Goal: Task Accomplishment & Management: Manage account settings

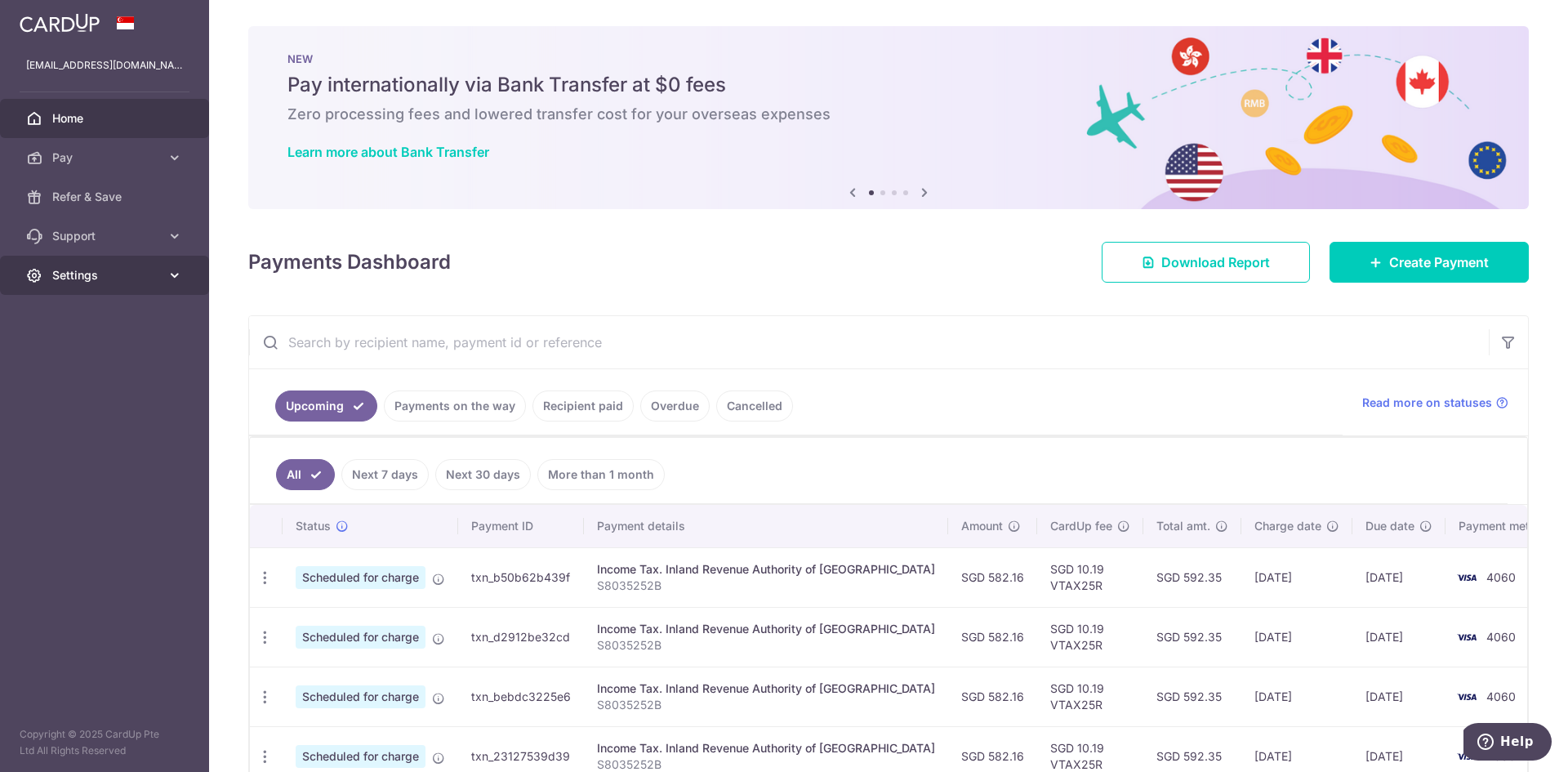
click at [90, 278] on span "Settings" at bounding box center [106, 275] width 108 height 16
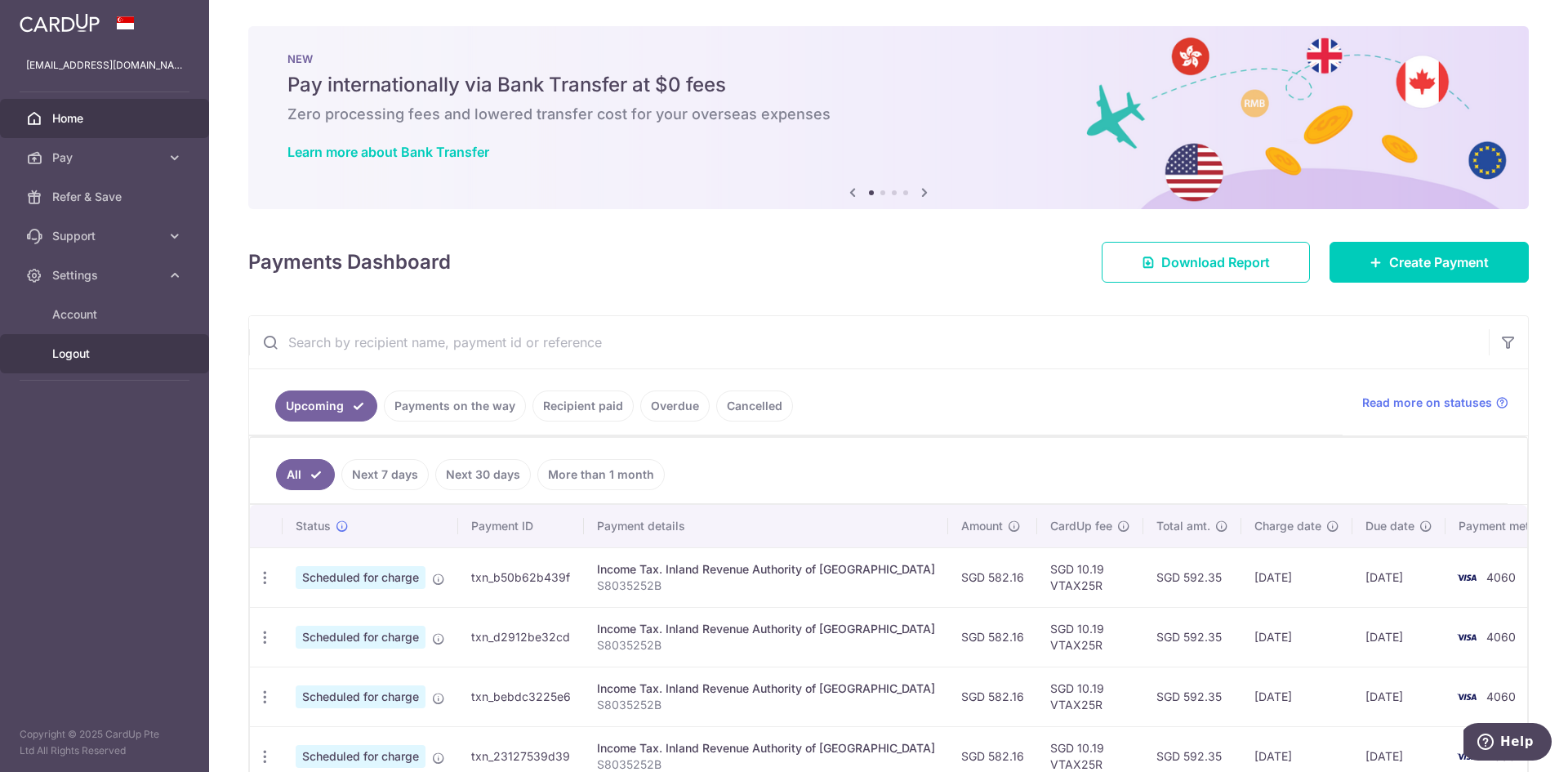
click at [80, 358] on span "Logout" at bounding box center [106, 353] width 108 height 16
